Goal: Information Seeking & Learning: Learn about a topic

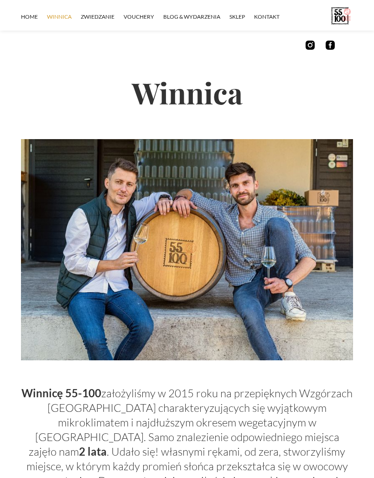
click at [101, 11] on link "ZWIEDZANIE" at bounding box center [102, 16] width 43 height 27
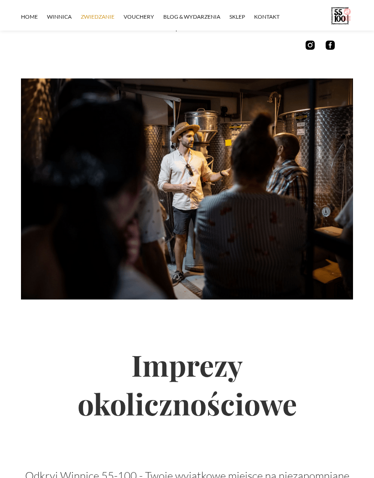
scroll to position [755, 0]
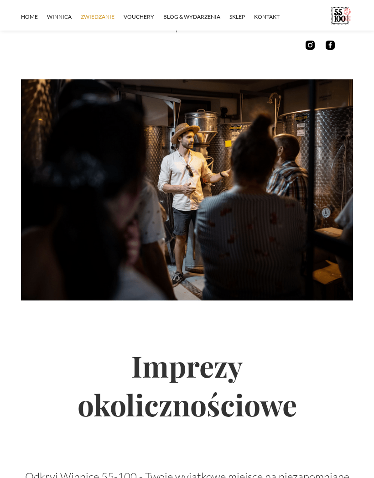
click at [145, 11] on link "vouchery" at bounding box center [144, 16] width 40 height 27
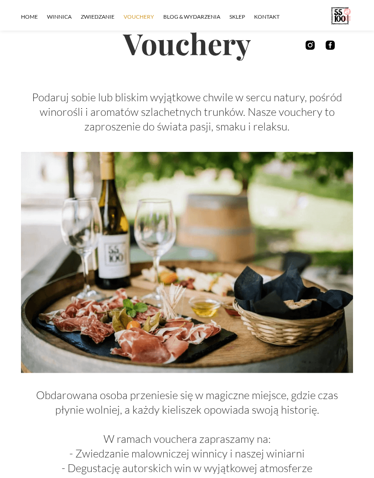
scroll to position [42, 0]
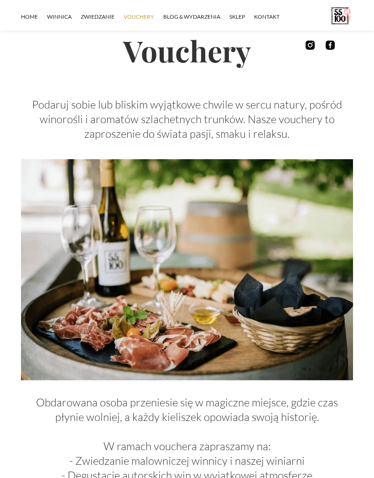
click at [198, 15] on link "Blog & Wydarzenia" at bounding box center [196, 16] width 66 height 27
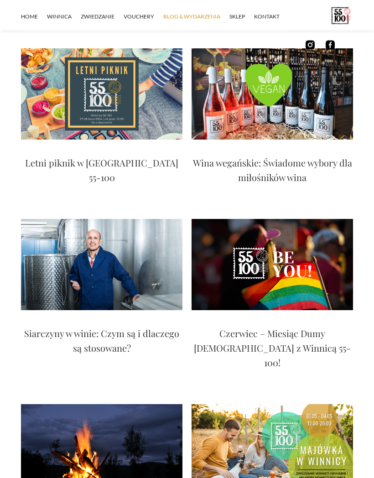
scroll to position [1216, 0]
click at [286, 277] on img at bounding box center [271, 264] width 161 height 91
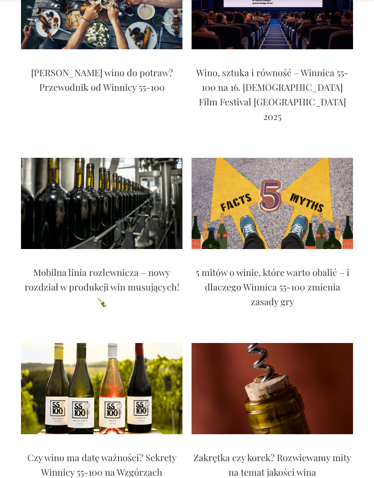
scroll to position [736, 0]
click at [270, 443] on div "Zakrętka czy korek? Rozwiewamy mity na temat jakości wina" at bounding box center [271, 466] width 161 height 47
click at [268, 380] on img at bounding box center [271, 388] width 161 height 91
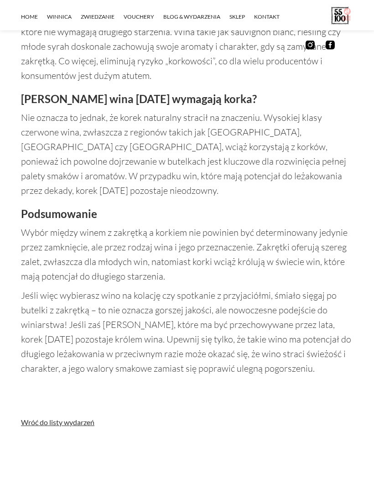
scroll to position [939, 0]
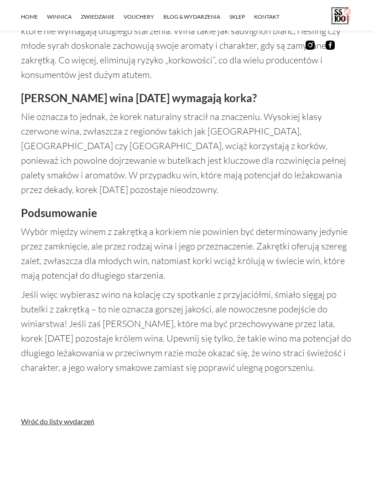
click at [82, 417] on link "Wróć do listy wydarzeń" at bounding box center [187, 421] width 332 height 9
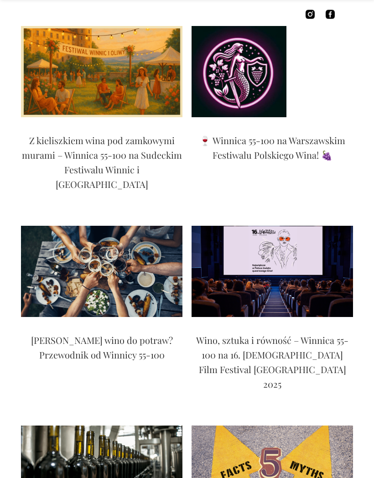
scroll to position [469, 0]
click at [115, 333] on p "Jak dobrać wino do potraw? Przewodnik od Winnicy 55-100" at bounding box center [101, 347] width 161 height 29
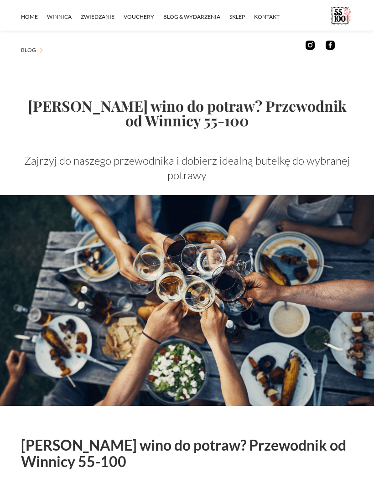
click at [270, 10] on link "kontakt" at bounding box center [271, 16] width 35 height 27
